Goal: Task Accomplishment & Management: Manage account settings

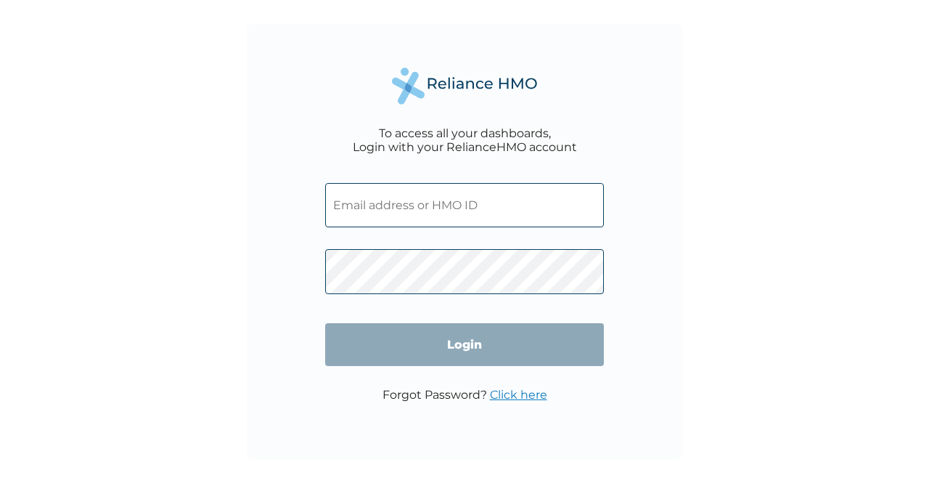
type input "OHT/12889/A"
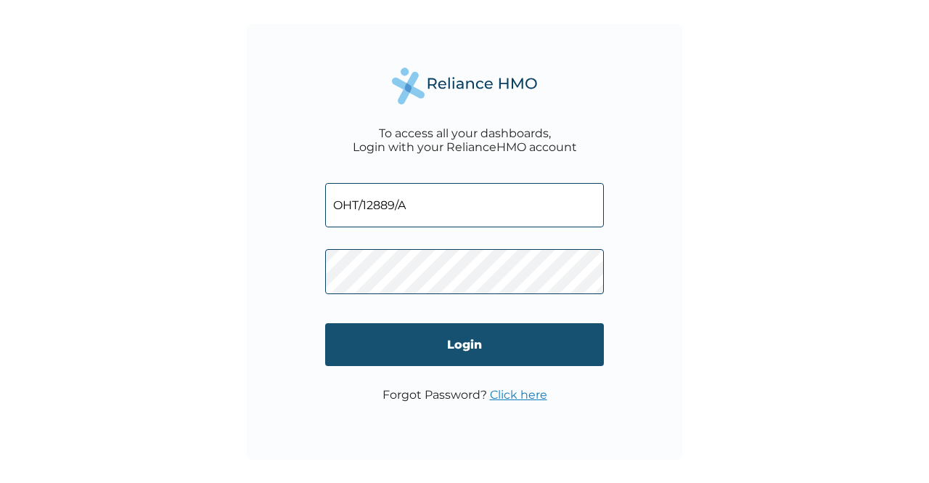
click at [363, 346] on input "Login" at bounding box center [464, 344] width 279 height 43
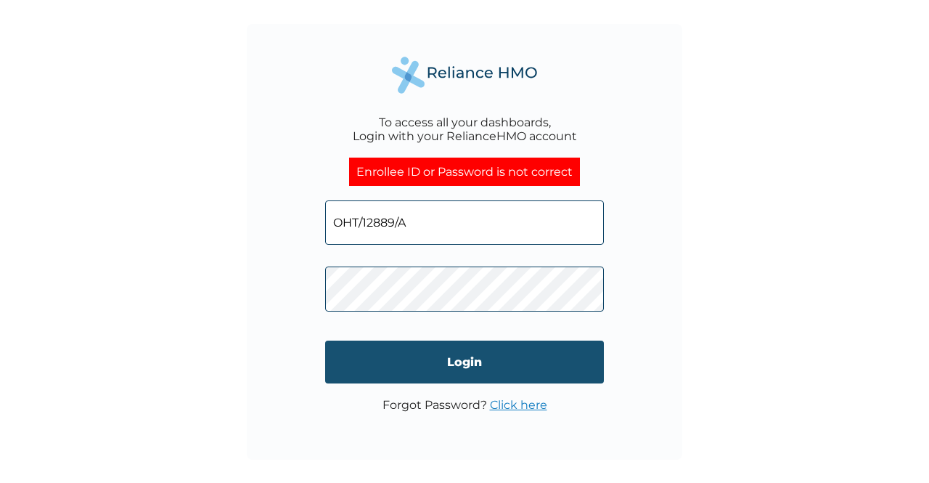
click at [395, 360] on input "Login" at bounding box center [464, 361] width 279 height 43
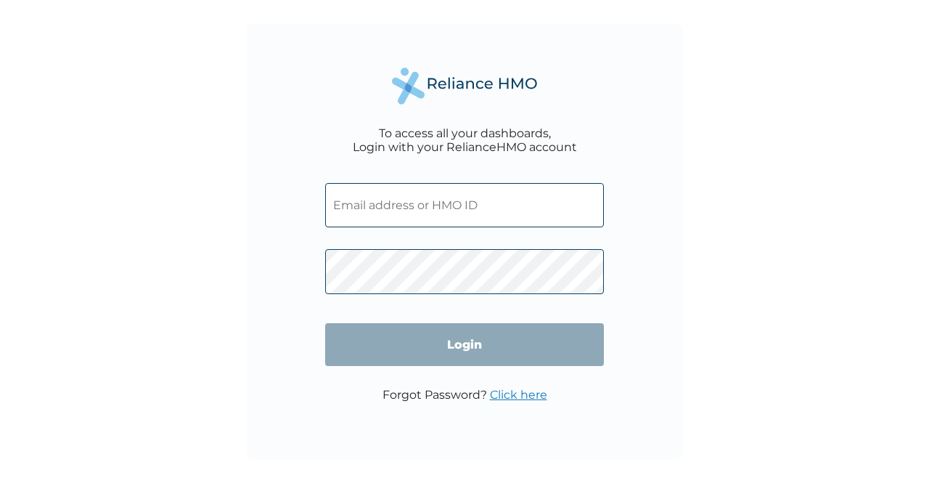
type input "OHT/12889/A"
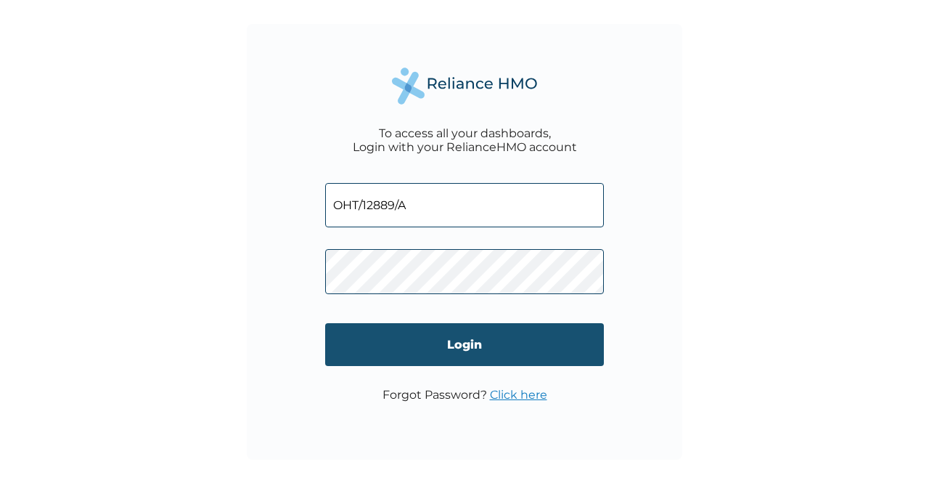
click at [421, 355] on input "Login" at bounding box center [464, 344] width 279 height 43
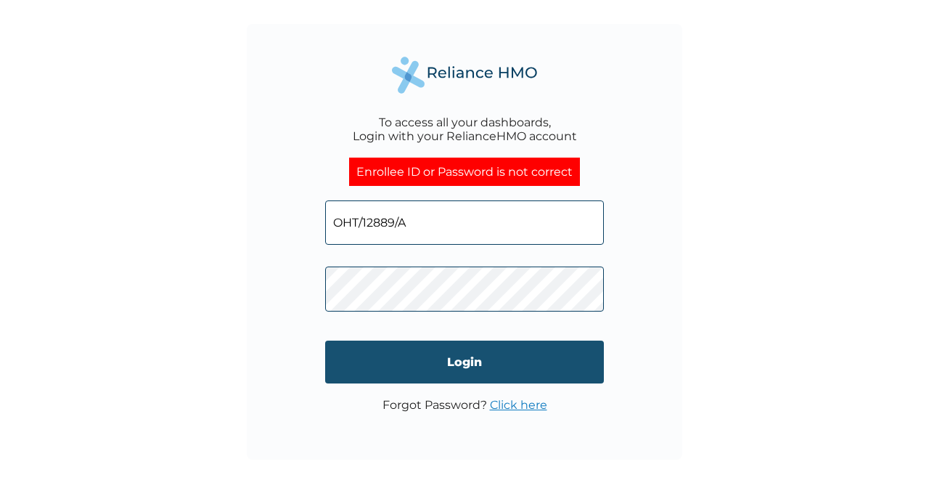
click at [358, 361] on input "Login" at bounding box center [464, 361] width 279 height 43
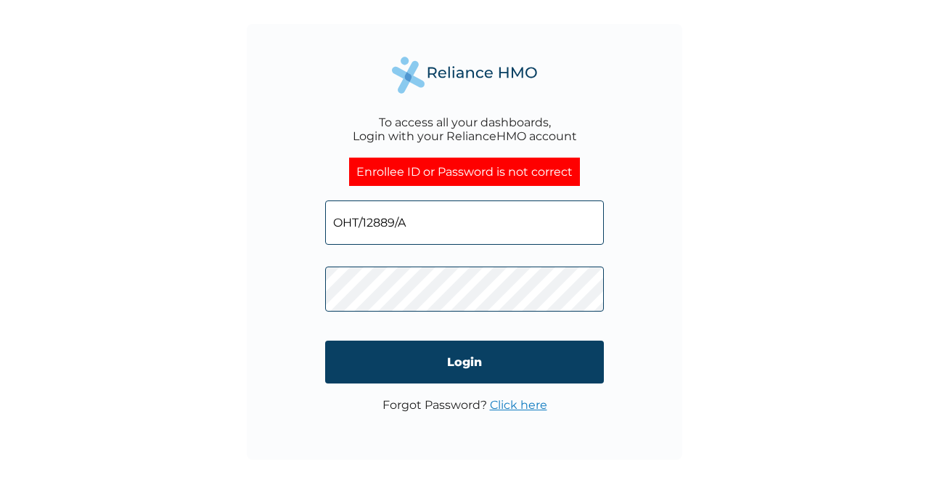
click at [304, 290] on div "To access all your dashboards, Login with your RelianceHMO account Enrollee ID …" at bounding box center [464, 241] width 435 height 435
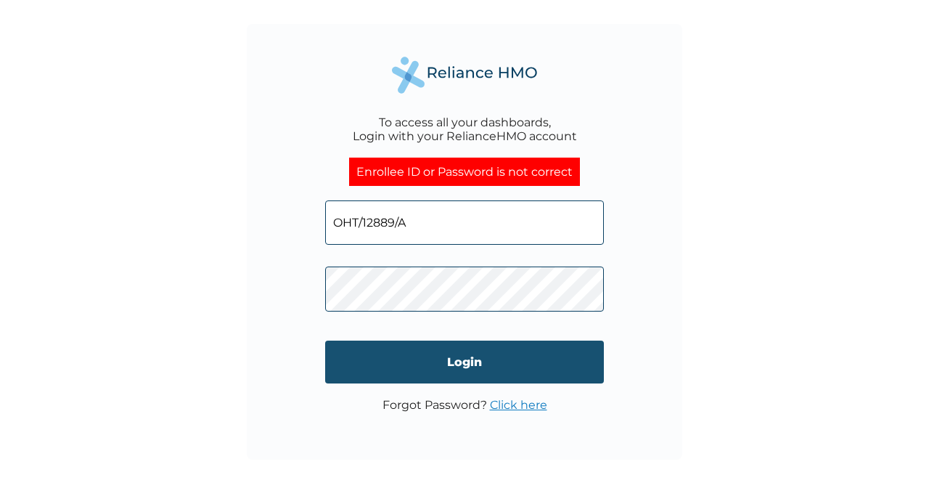
click at [351, 355] on input "Login" at bounding box center [464, 361] width 279 height 43
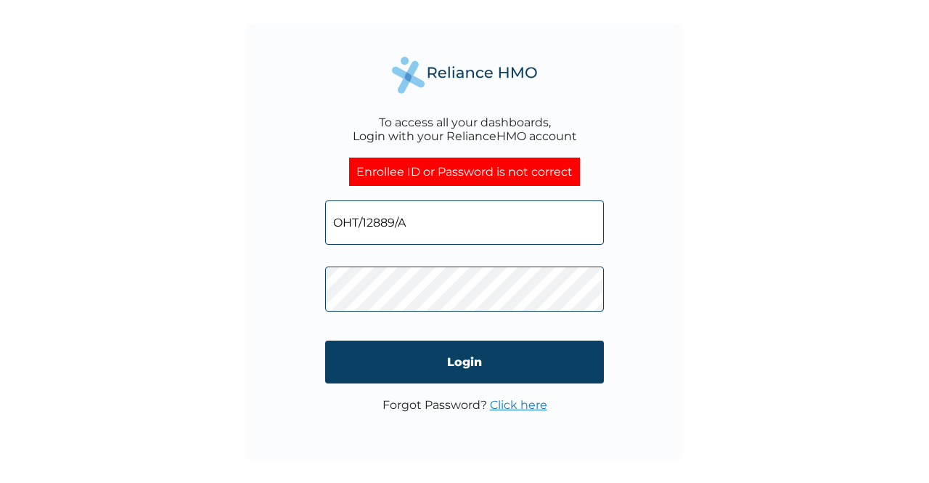
click at [311, 304] on div "To access all your dashboards, Login with your RelianceHMO account Enrollee ID …" at bounding box center [464, 241] width 435 height 435
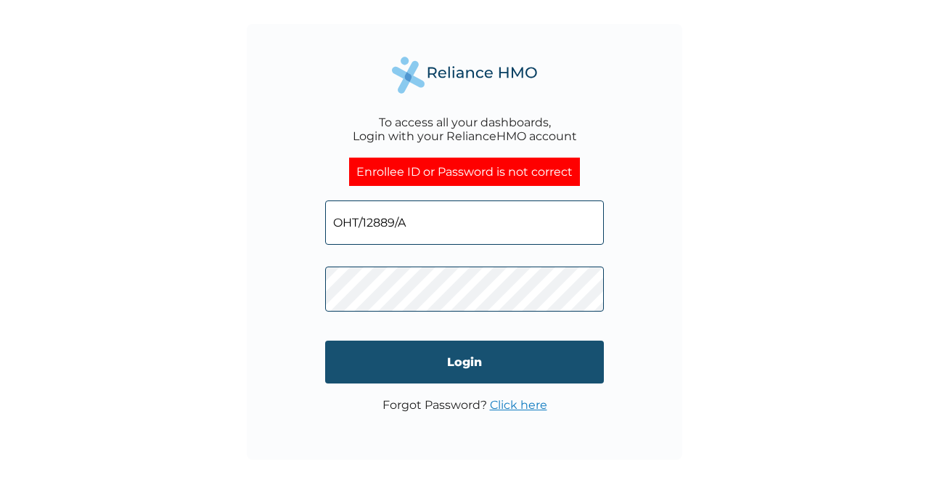
click at [346, 361] on input "Login" at bounding box center [464, 361] width 279 height 43
click at [350, 359] on input "Login" at bounding box center [464, 361] width 279 height 43
click at [377, 364] on input "Login" at bounding box center [464, 361] width 279 height 43
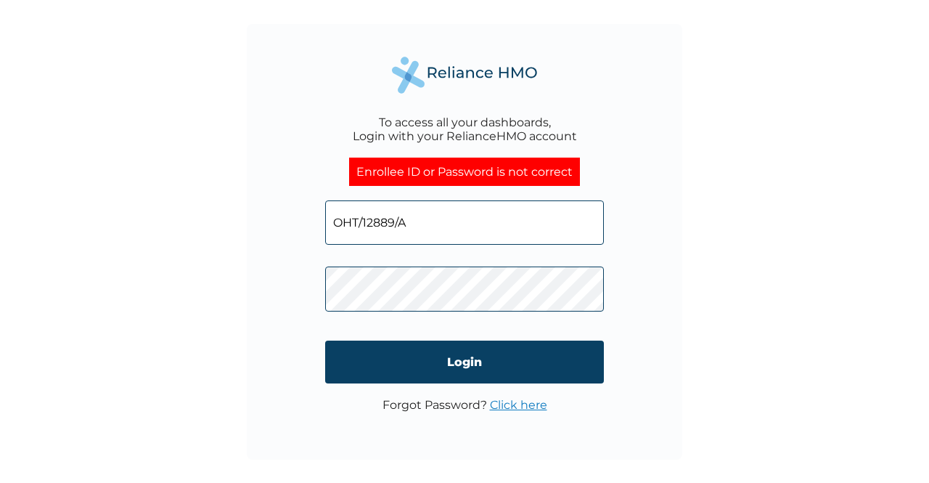
click at [315, 304] on div "To access all your dashboards, Login with your RelianceHMO account Enrollee ID …" at bounding box center [464, 241] width 435 height 435
click at [517, 400] on link "Click here" at bounding box center [518, 405] width 57 height 14
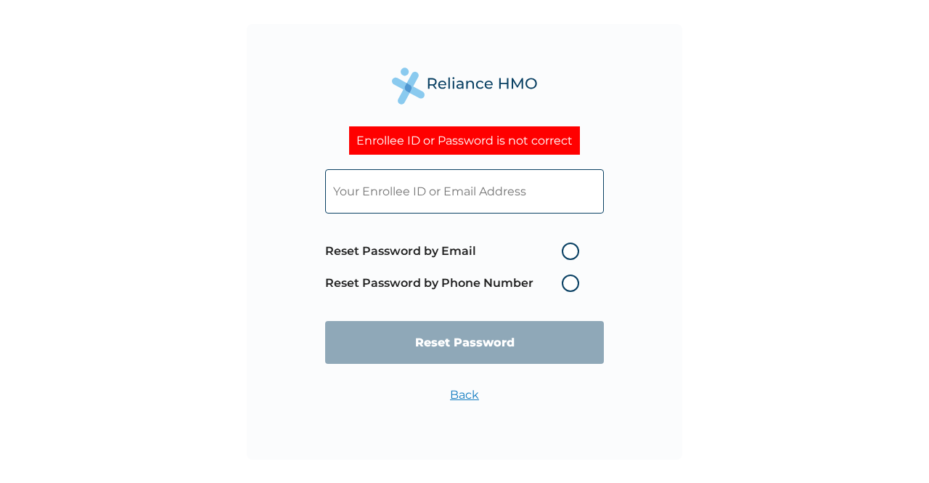
click at [431, 178] on input "text" at bounding box center [464, 191] width 279 height 44
type input "OHT/12889/A"
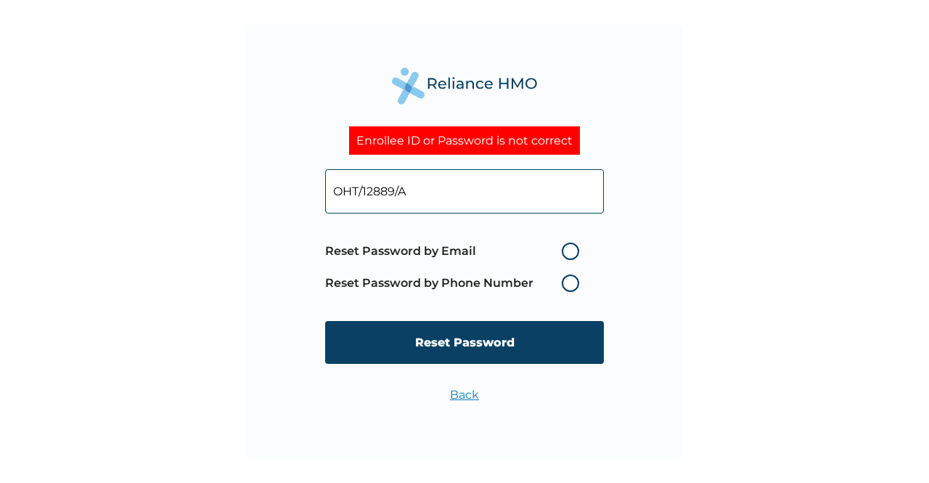
click at [429, 249] on label "Reset Password by Email" at bounding box center [455, 250] width 261 height 17
click at [541, 249] on input "Reset Password by Email" at bounding box center [552, 250] width 23 height 23
radio input "true"
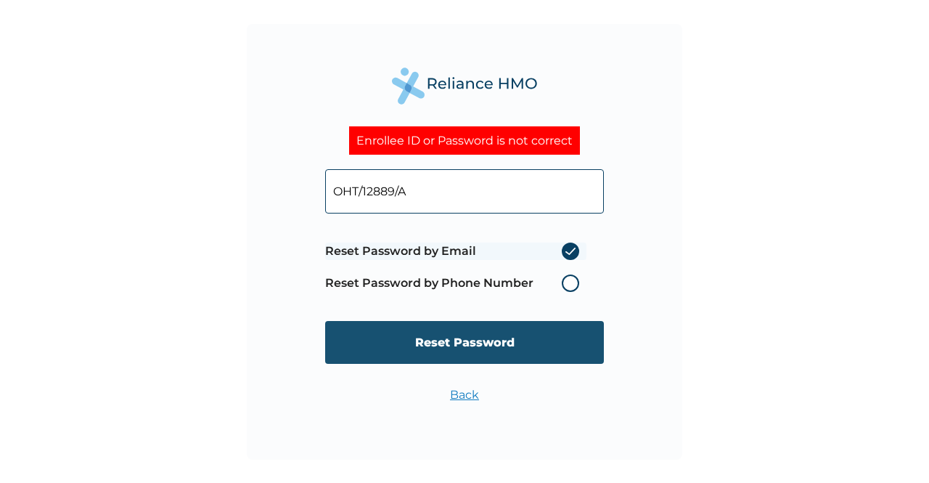
click at [464, 336] on input "Reset Password" at bounding box center [464, 342] width 279 height 43
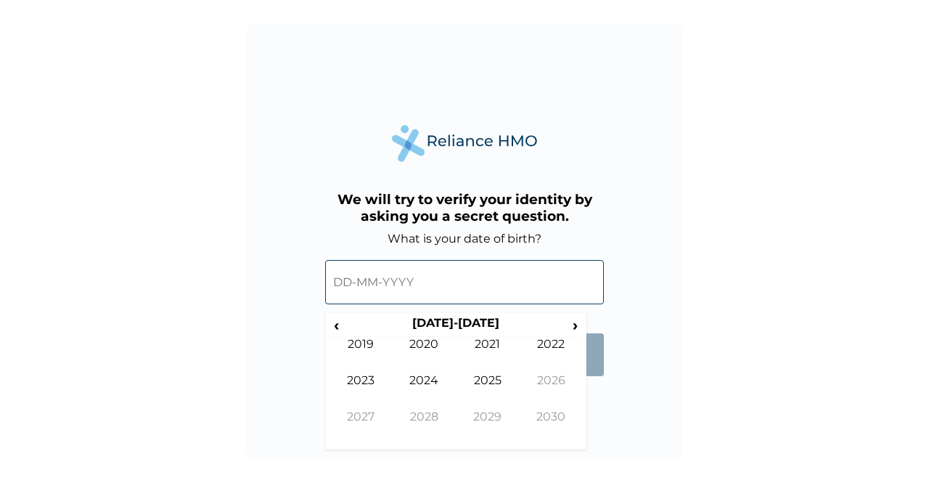
click at [457, 284] on input "text" at bounding box center [464, 282] width 279 height 44
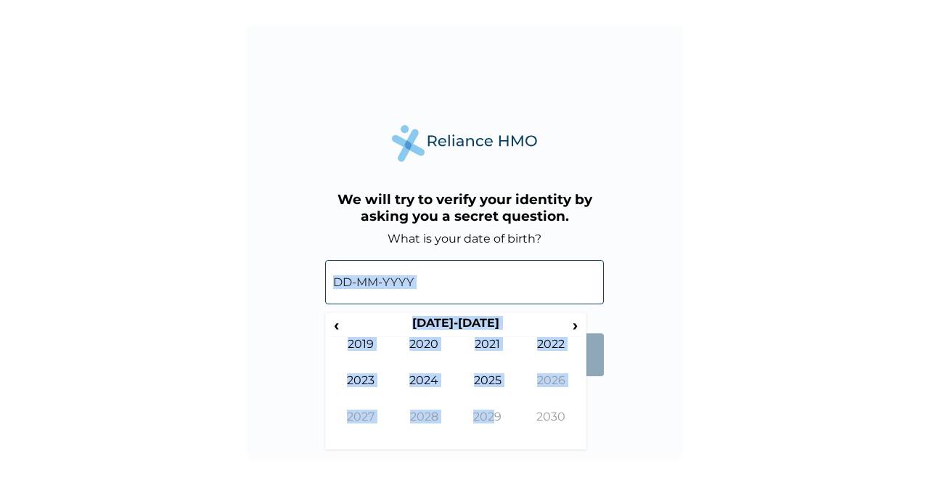
drag, startPoint x: 491, startPoint y: 427, endPoint x: 499, endPoint y: 280, distance: 147.5
click at [499, 280] on div "‹ 2020-2029 › 2019 2020 2021 2022 2023 2024 2025 2026 2027 2028 2029 2030" at bounding box center [464, 278] width 279 height 66
click at [499, 280] on input "text" at bounding box center [464, 282] width 279 height 44
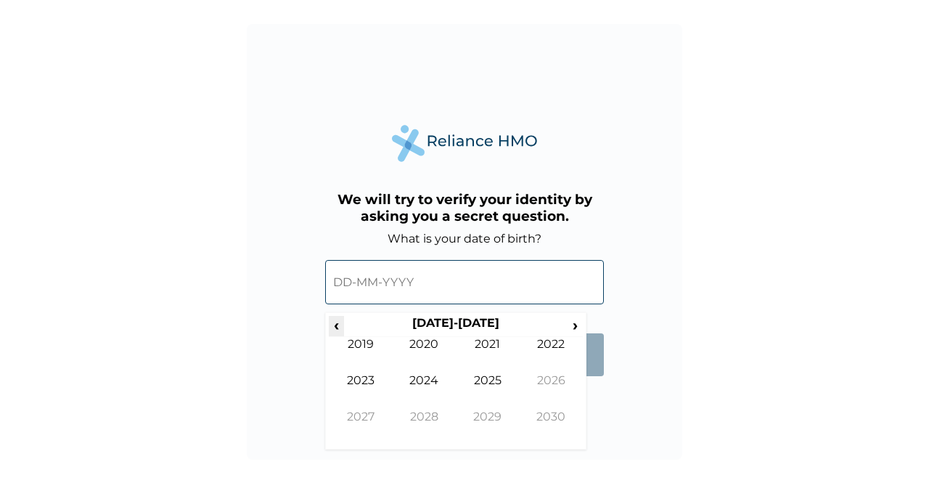
click at [338, 325] on span "‹" at bounding box center [336, 325] width 15 height 18
click at [337, 327] on span "‹" at bounding box center [336, 325] width 15 height 18
click at [356, 412] on td "1997" at bounding box center [361, 427] width 64 height 36
click at [489, 420] on td "Nov" at bounding box center [488, 427] width 64 height 36
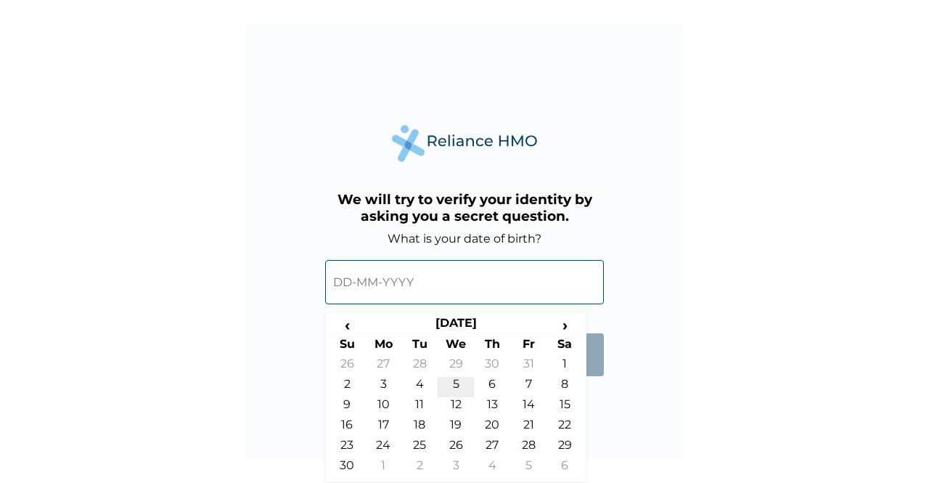
click at [456, 385] on td "5" at bounding box center [456, 387] width 36 height 20
type input "05-11-1997"
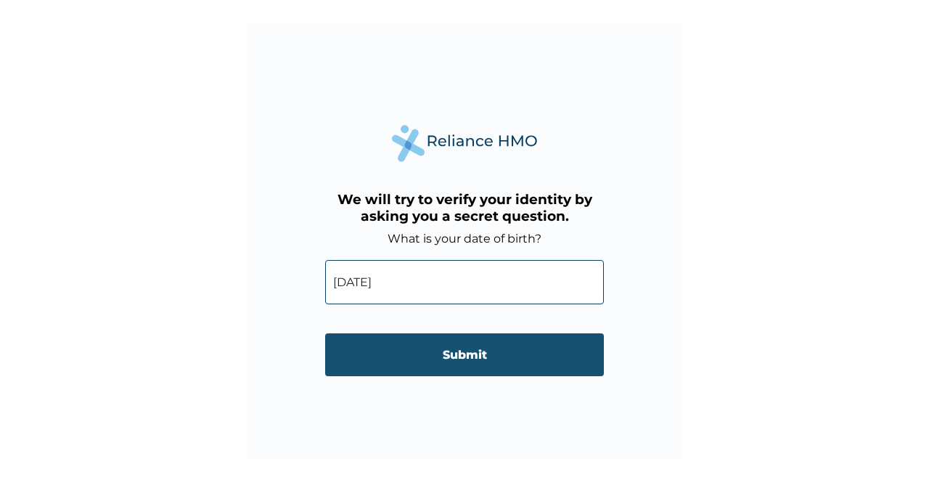
click at [460, 358] on input "Submit" at bounding box center [464, 354] width 279 height 43
